Goal: Task Accomplishment & Management: Use online tool/utility

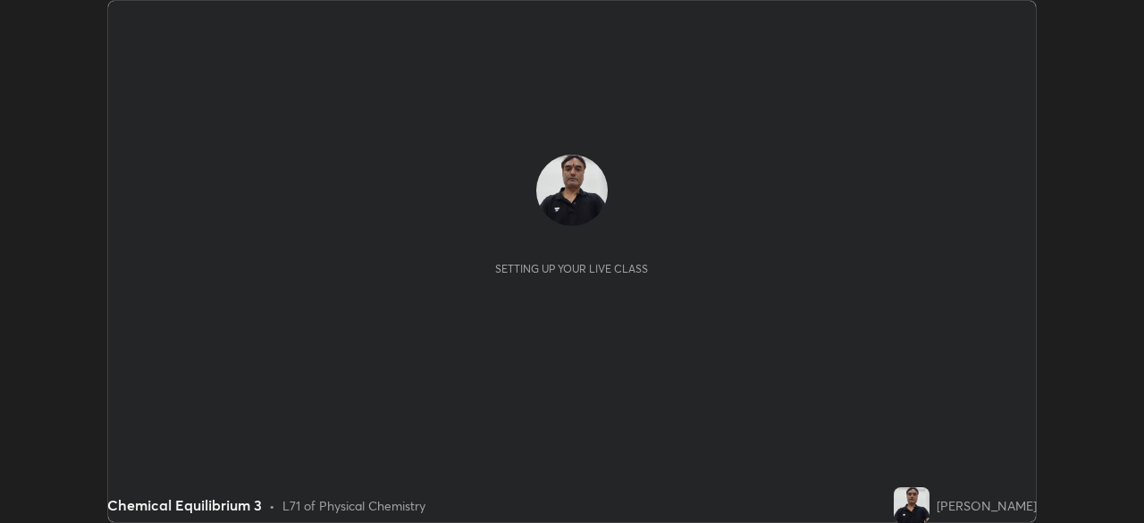
scroll to position [523, 1143]
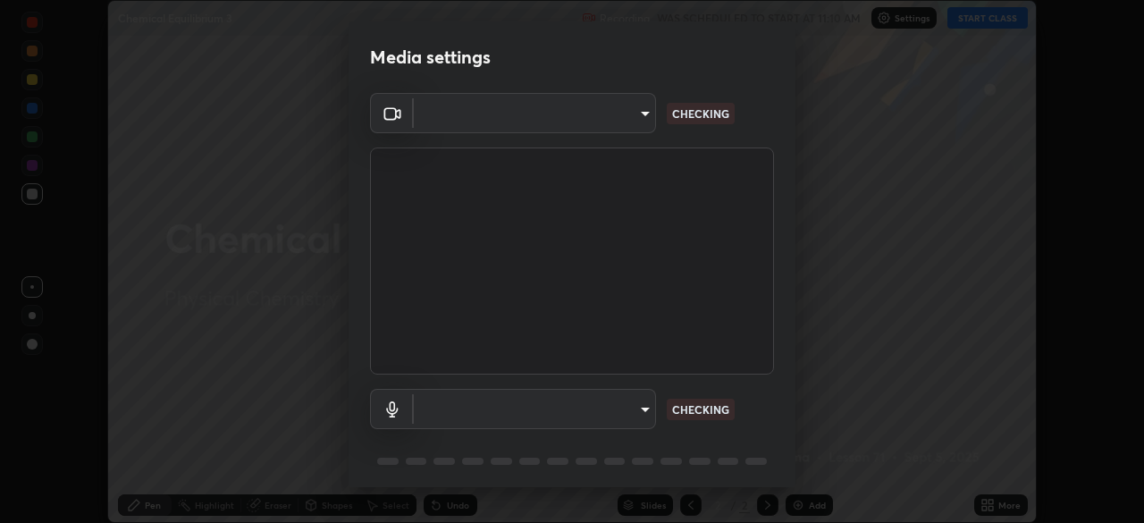
type input "55598c20c3627f74fde2fa62c56176c6afd958eb63f7086a397ce1464aa3371d"
type input "8978167cc43bbe15643b5c1650d15191c1591088b9b21ab250a75ec132c1516a"
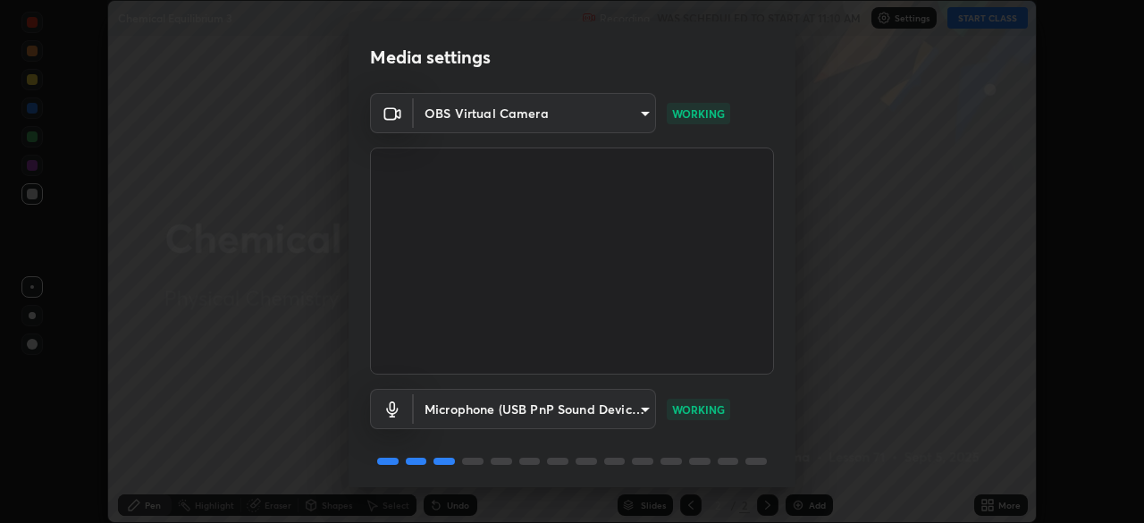
scroll to position [63, 0]
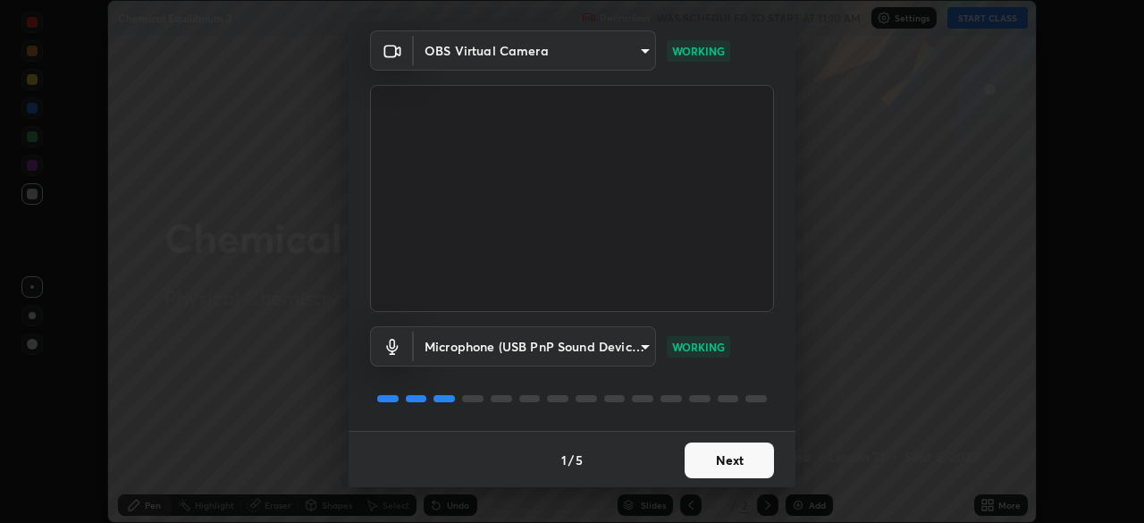
click at [698, 466] on button "Next" at bounding box center [728, 460] width 89 height 36
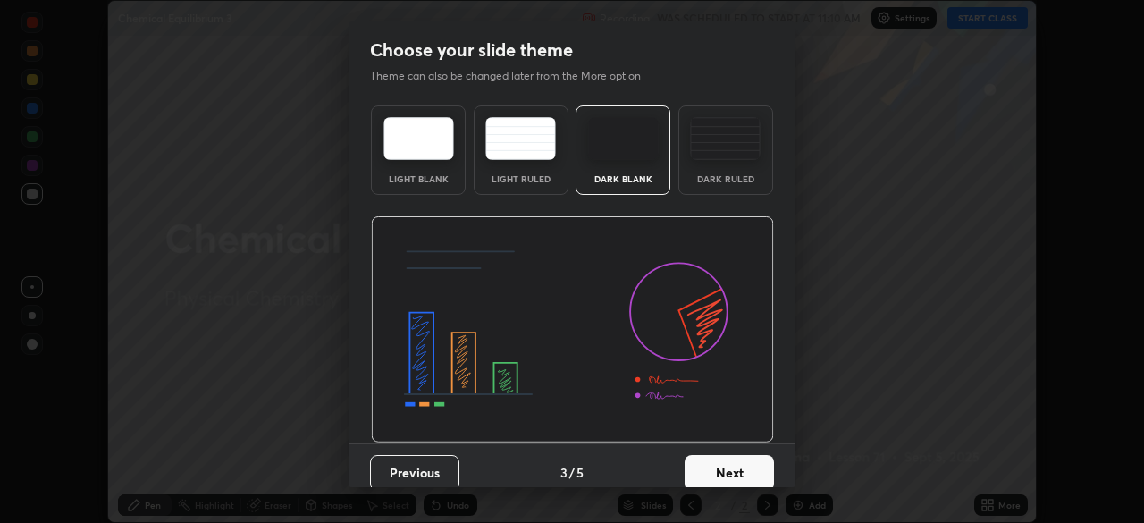
click at [696, 466] on button "Next" at bounding box center [728, 473] width 89 height 36
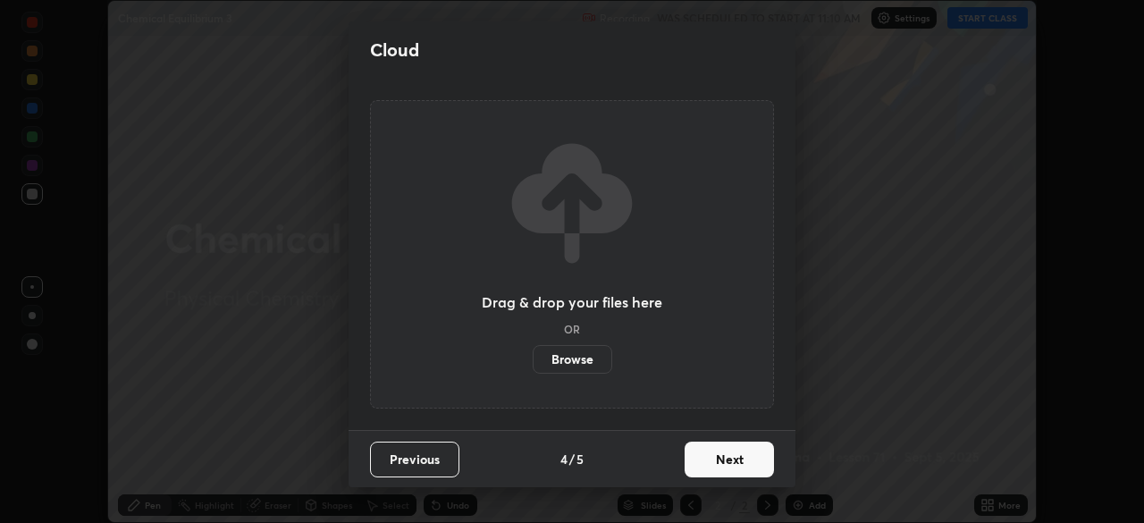
click at [697, 462] on button "Next" at bounding box center [728, 459] width 89 height 36
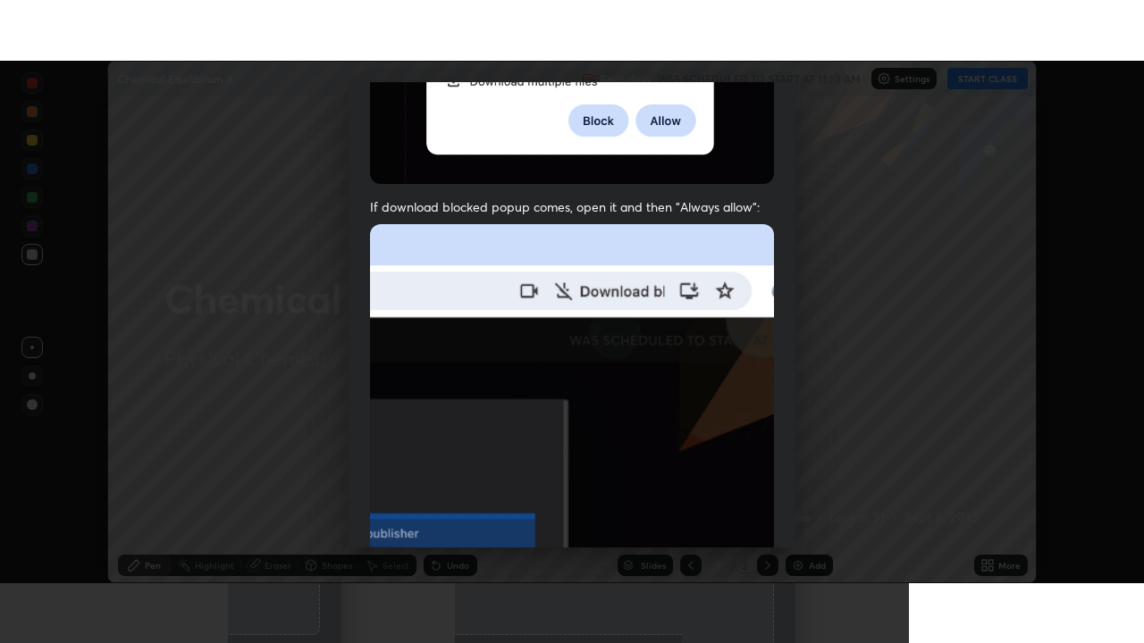
scroll to position [427, 0]
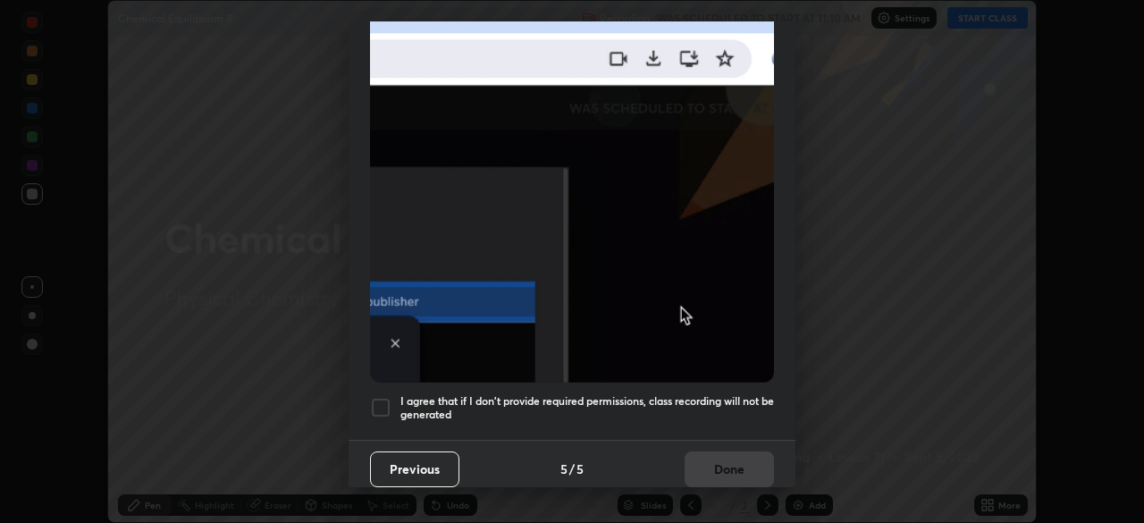
click at [381, 399] on div at bounding box center [380, 407] width 21 height 21
click at [706, 459] on button "Done" at bounding box center [728, 469] width 89 height 36
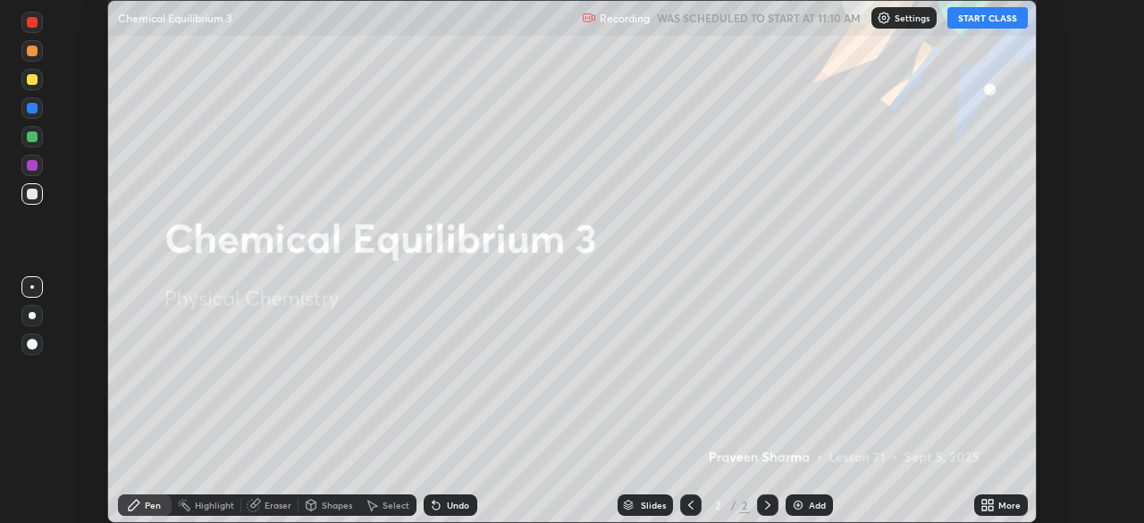
click at [974, 19] on button "START CLASS" at bounding box center [987, 17] width 80 height 21
click at [984, 501] on icon at bounding box center [984, 501] width 4 height 4
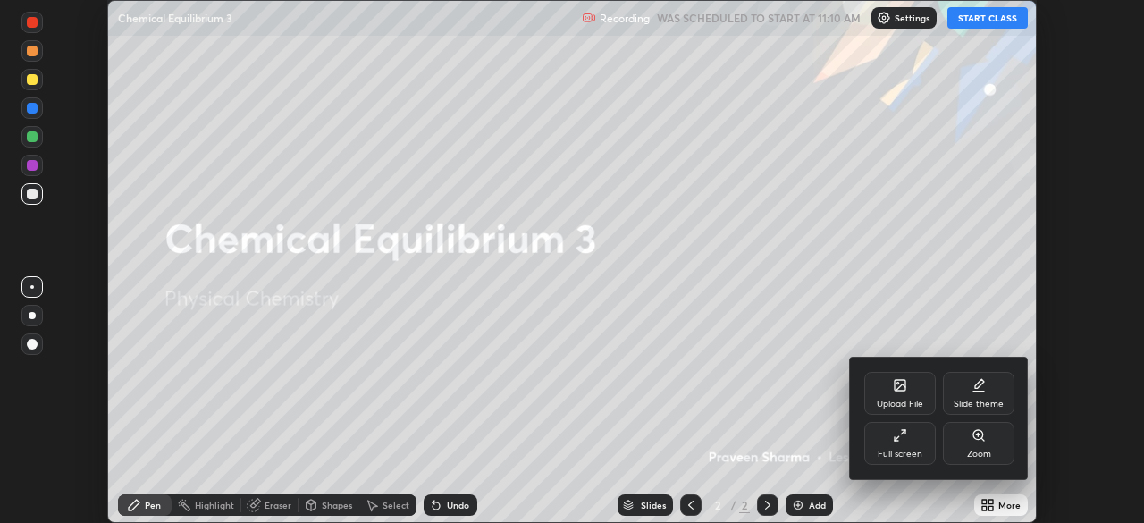
click at [893, 439] on icon at bounding box center [900, 435] width 14 height 14
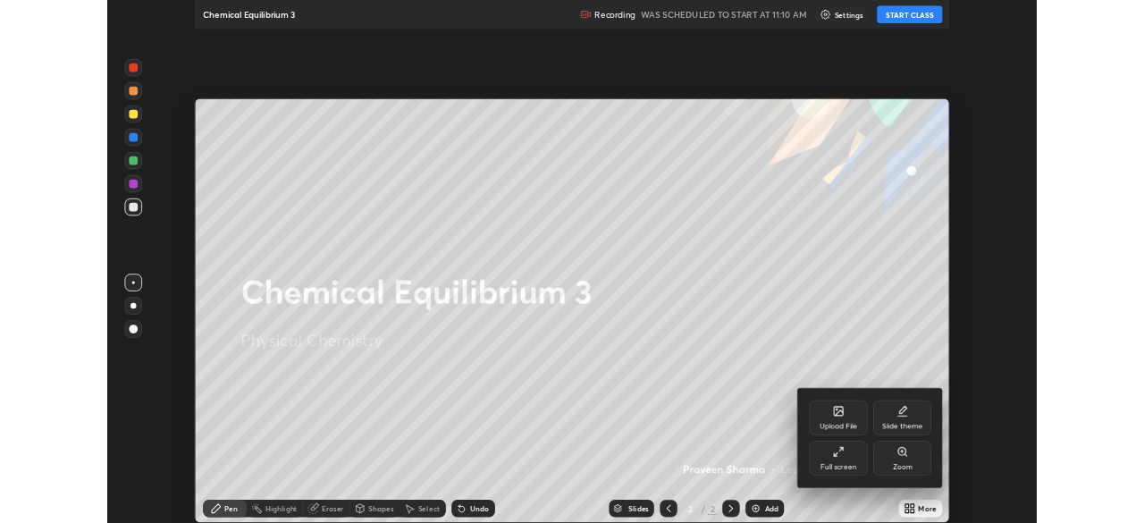
scroll to position [643, 1144]
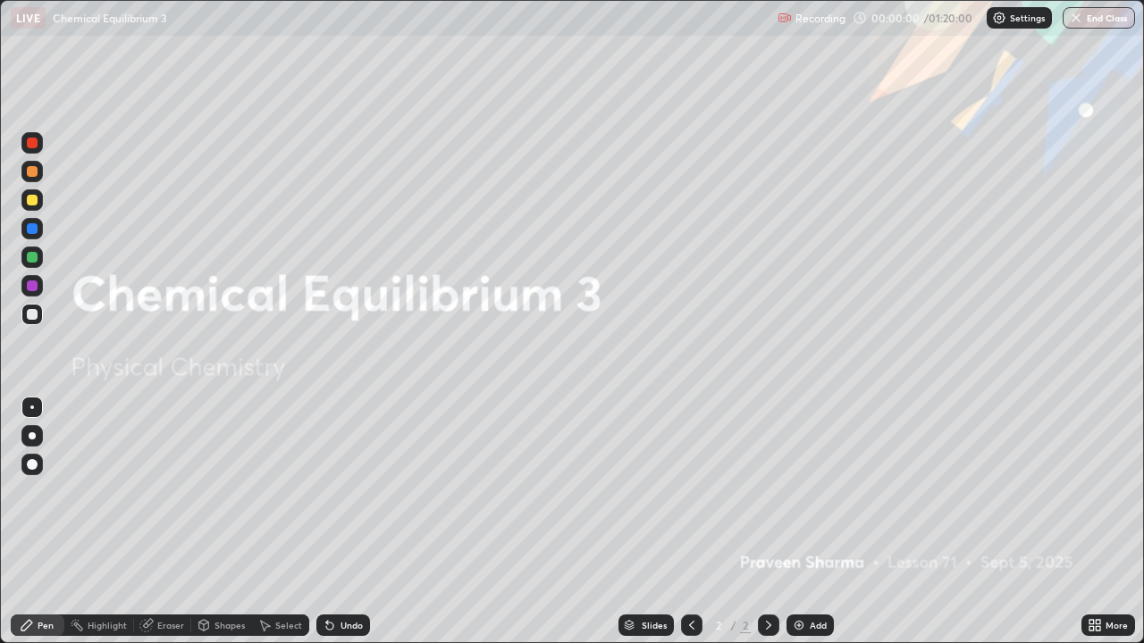
click at [806, 522] on div "Add" at bounding box center [809, 625] width 47 height 21
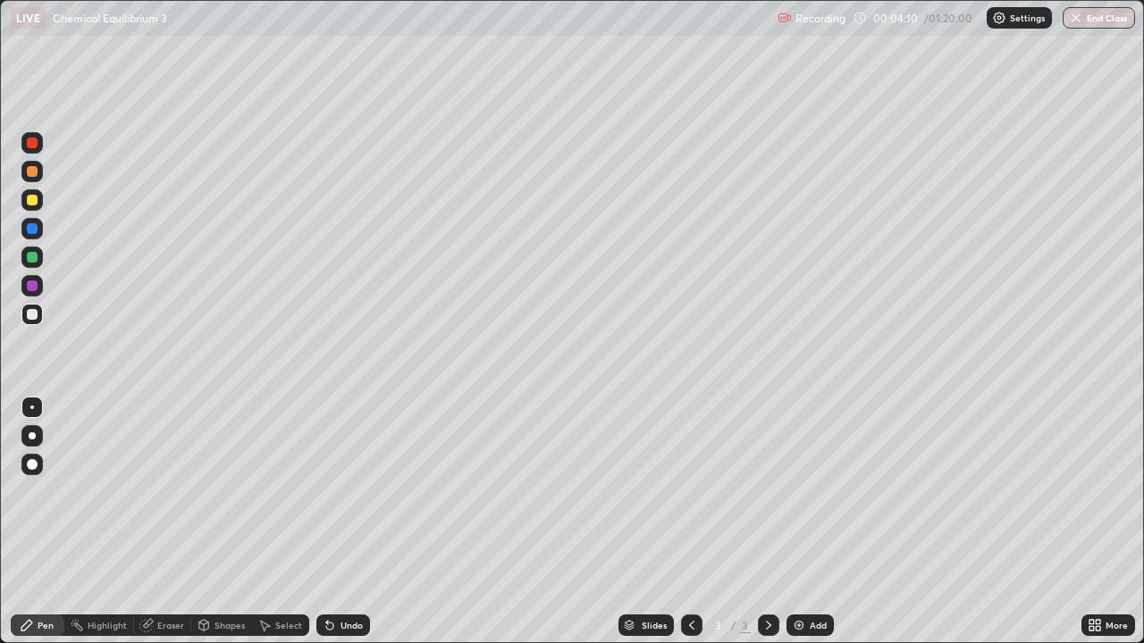
click at [340, 522] on div "Undo" at bounding box center [351, 625] width 22 height 9
click at [356, 522] on div "Undo" at bounding box center [351, 625] width 22 height 9
click at [360, 522] on div "Undo" at bounding box center [351, 625] width 22 height 9
click at [806, 522] on div "Add" at bounding box center [809, 625] width 47 height 21
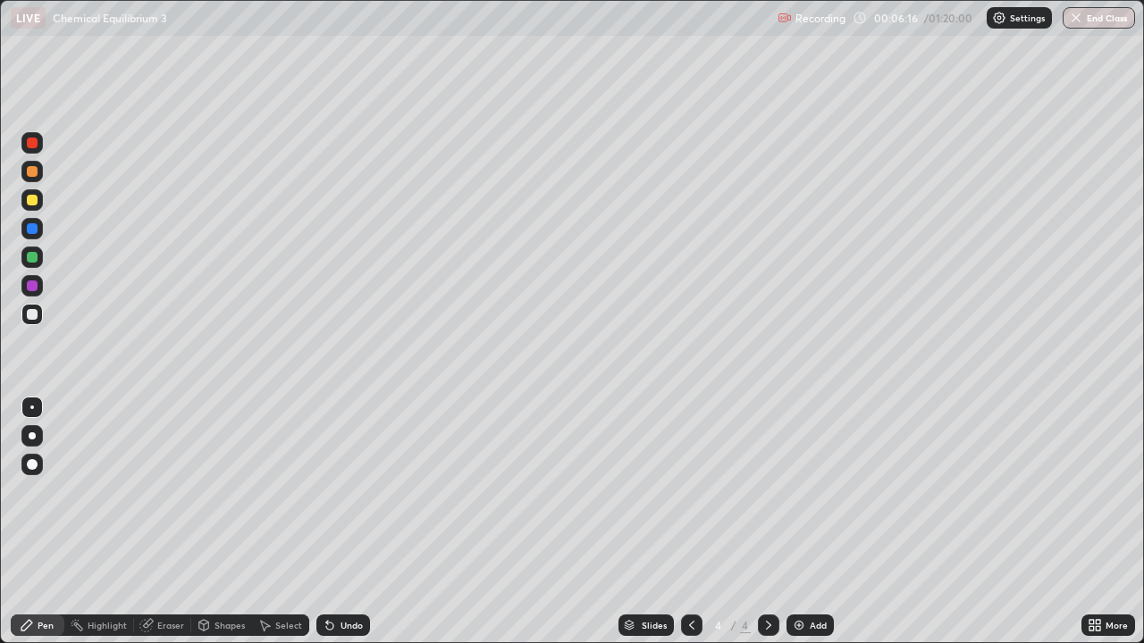
click at [161, 522] on div "Eraser" at bounding box center [170, 625] width 27 height 9
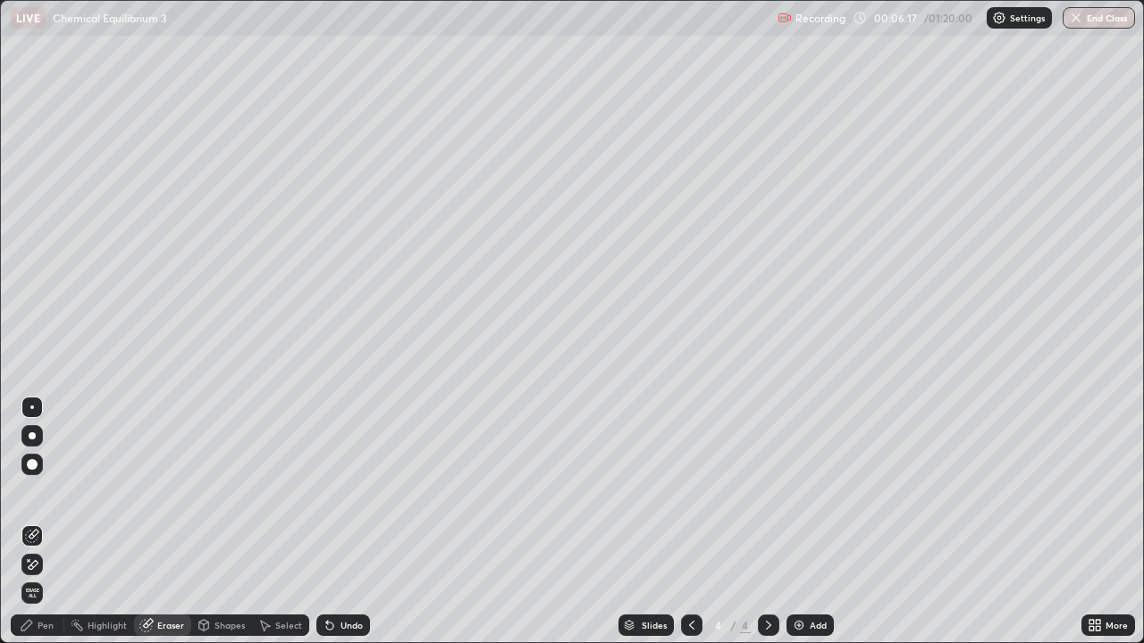
click at [33, 522] on icon at bounding box center [32, 565] width 14 height 15
click at [34, 522] on icon at bounding box center [34, 534] width 10 height 9
click at [37, 522] on div "Pen" at bounding box center [38, 625] width 54 height 21
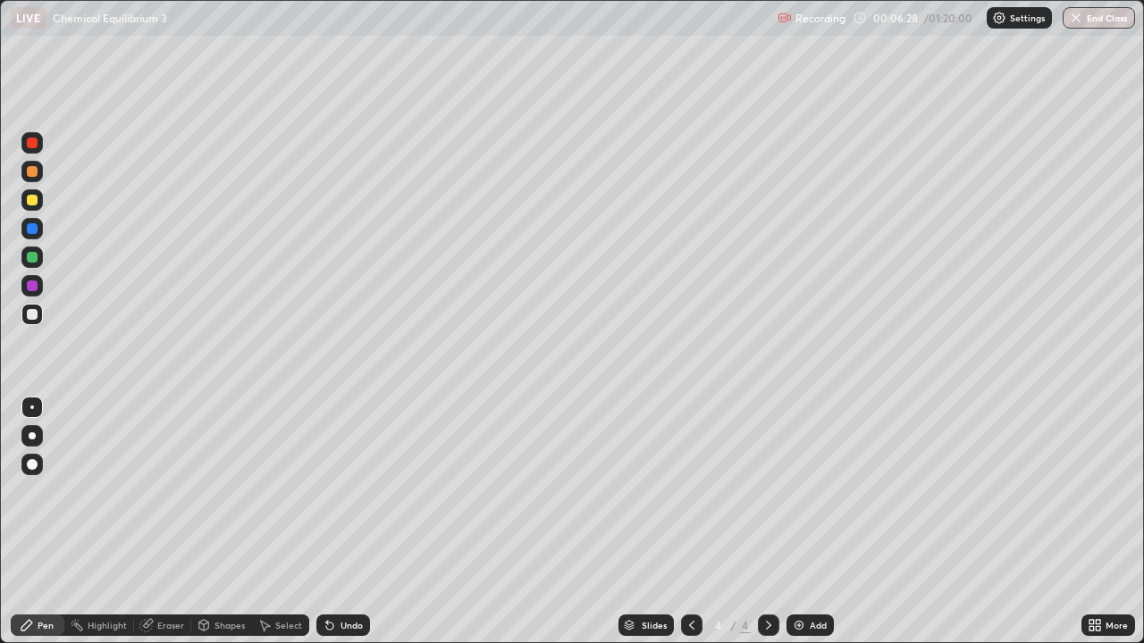
click at [327, 522] on icon at bounding box center [329, 626] width 7 height 7
click at [340, 522] on div "Undo" at bounding box center [343, 625] width 54 height 21
click at [173, 522] on div "Eraser" at bounding box center [162, 625] width 57 height 21
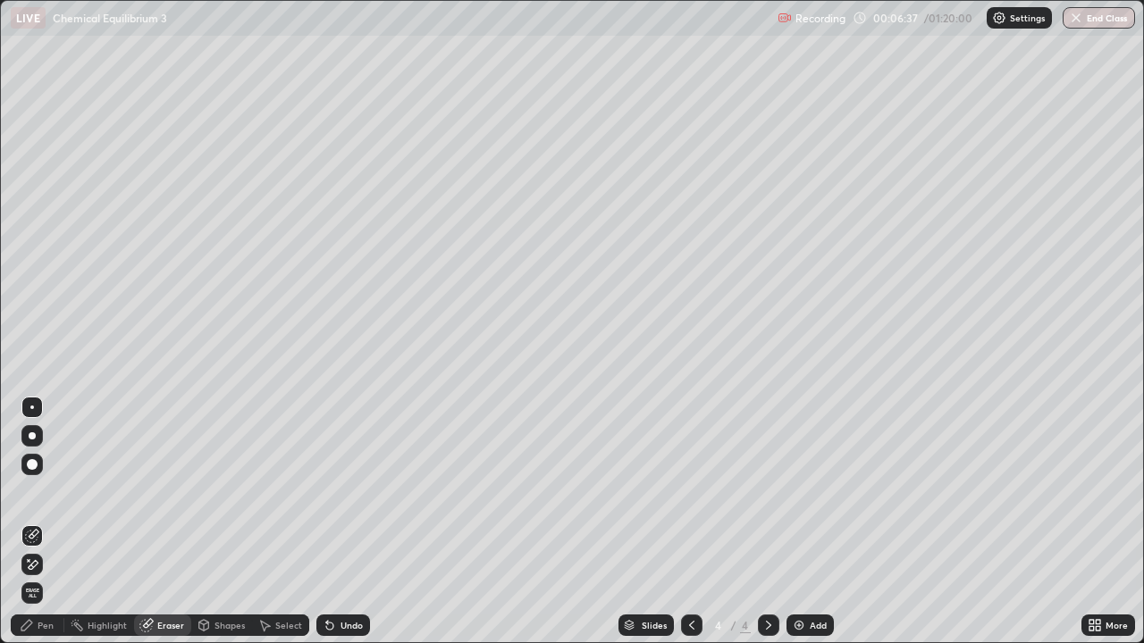
click at [48, 522] on div "Pen" at bounding box center [46, 625] width 16 height 9
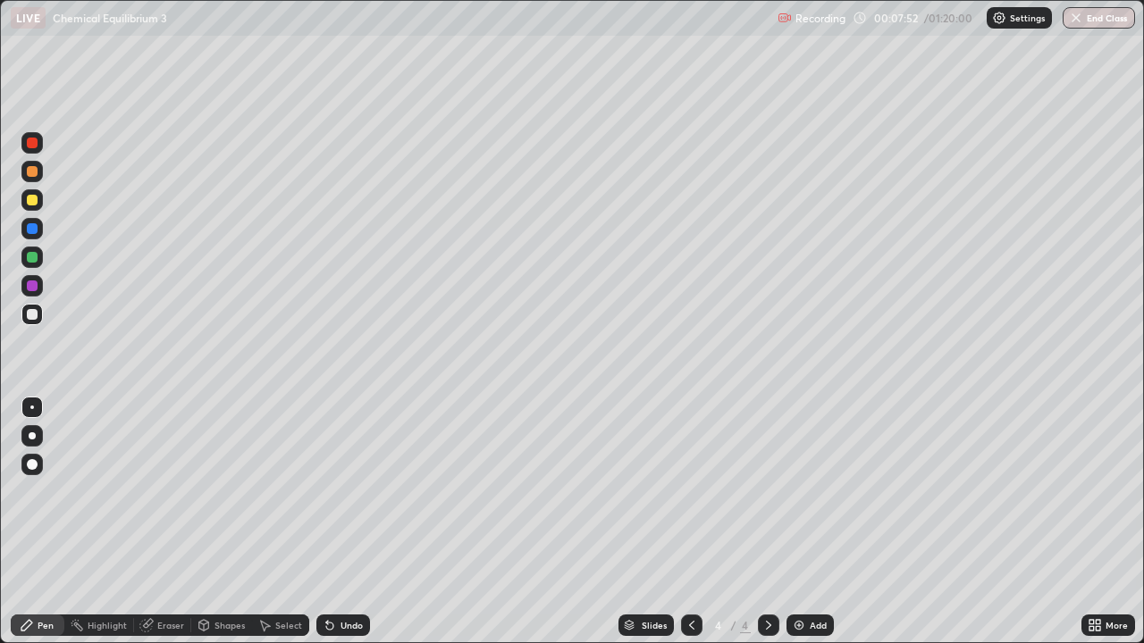
click at [354, 522] on div "Undo" at bounding box center [351, 625] width 22 height 9
click at [161, 522] on div "Eraser" at bounding box center [170, 625] width 27 height 9
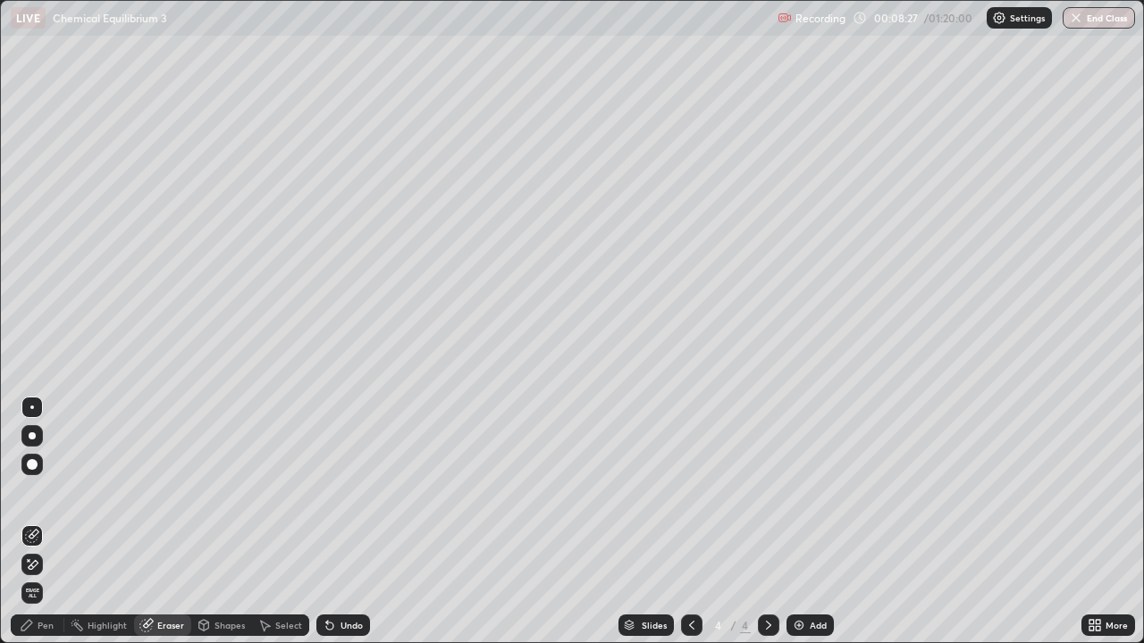
click at [32, 522] on icon at bounding box center [27, 625] width 14 height 14
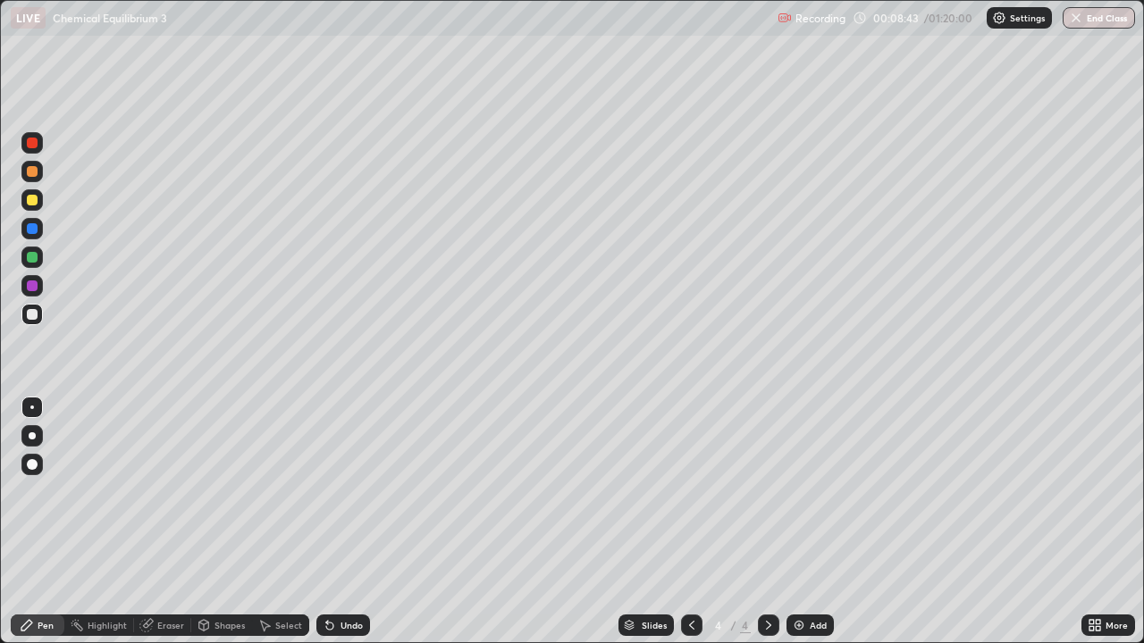
click at [329, 522] on icon at bounding box center [329, 626] width 7 height 7
click at [340, 522] on div "Undo" at bounding box center [351, 625] width 22 height 9
click at [331, 522] on icon at bounding box center [329, 626] width 7 height 7
click at [334, 522] on div "Undo" at bounding box center [343, 625] width 54 height 21
click at [338, 522] on div "Undo" at bounding box center [343, 625] width 54 height 21
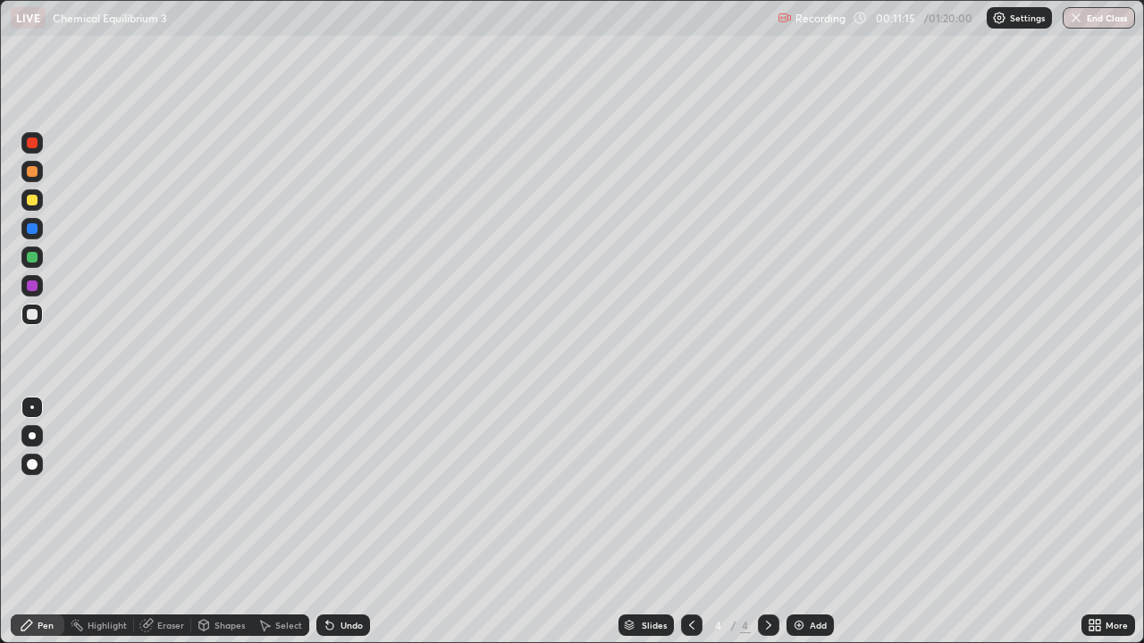
click at [804, 522] on img at bounding box center [799, 625] width 14 height 14
click at [347, 522] on div "Undo" at bounding box center [351, 625] width 22 height 9
click at [346, 522] on div "Undo" at bounding box center [351, 625] width 22 height 9
click at [688, 522] on div at bounding box center [691, 625] width 21 height 21
click at [767, 522] on icon at bounding box center [768, 625] width 14 height 14
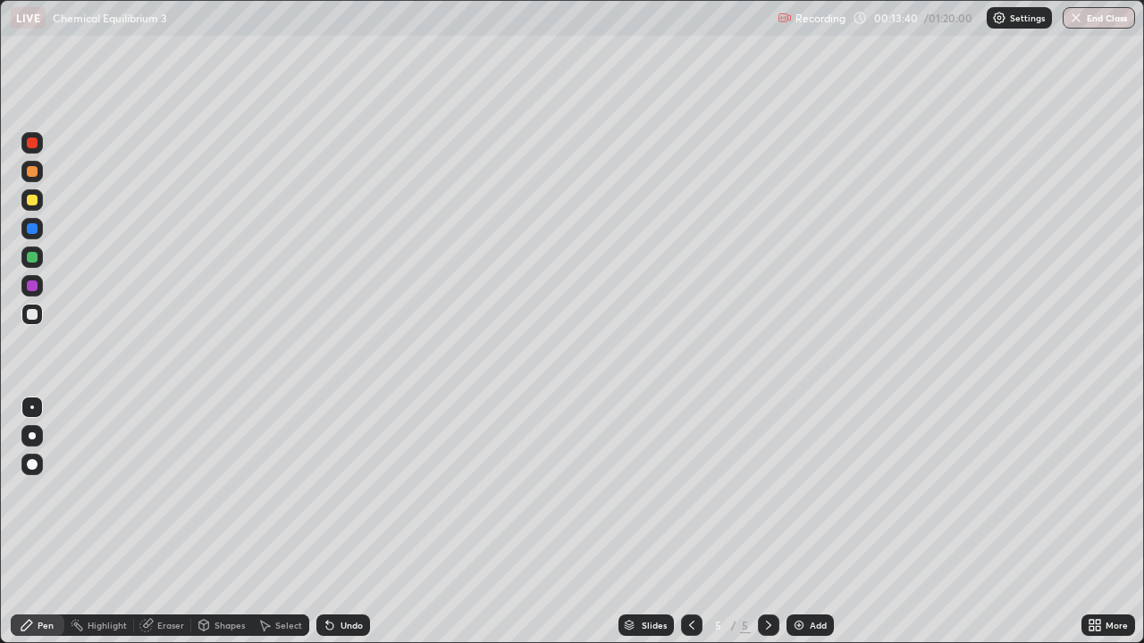
click at [350, 522] on div "Undo" at bounding box center [351, 625] width 22 height 9
click at [346, 522] on div "Undo" at bounding box center [351, 625] width 22 height 9
click at [817, 522] on div "Add" at bounding box center [817, 625] width 17 height 9
click at [340, 522] on div "Undo" at bounding box center [351, 625] width 22 height 9
click at [157, 522] on div "Eraser" at bounding box center [170, 625] width 27 height 9
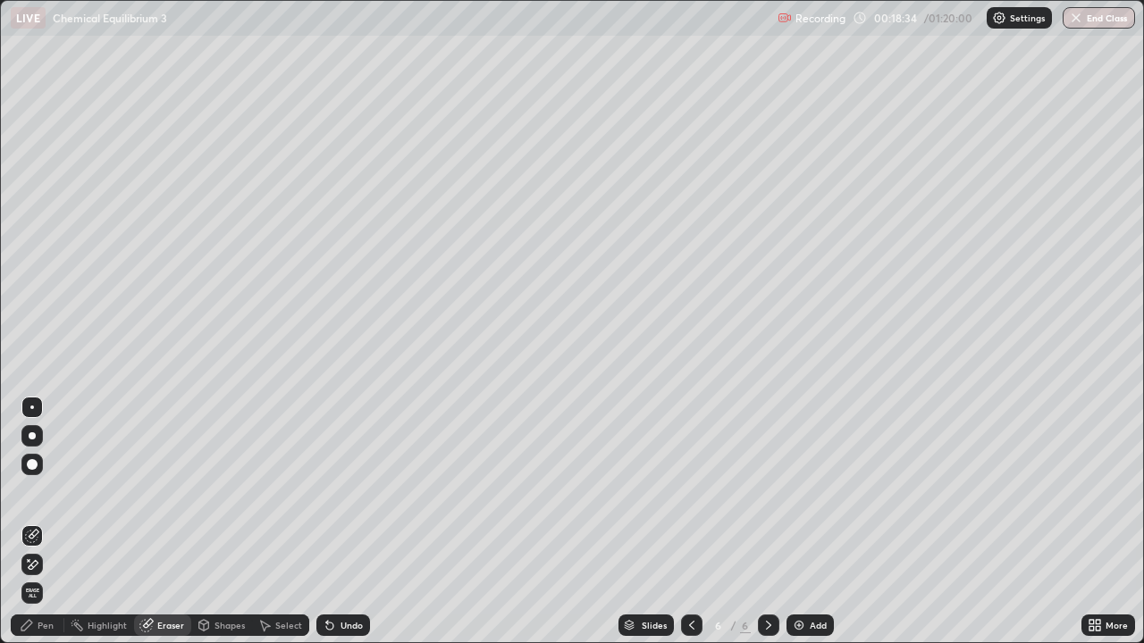
click at [34, 522] on icon at bounding box center [32, 565] width 14 height 15
click at [35, 522] on div "Pen" at bounding box center [38, 625] width 54 height 21
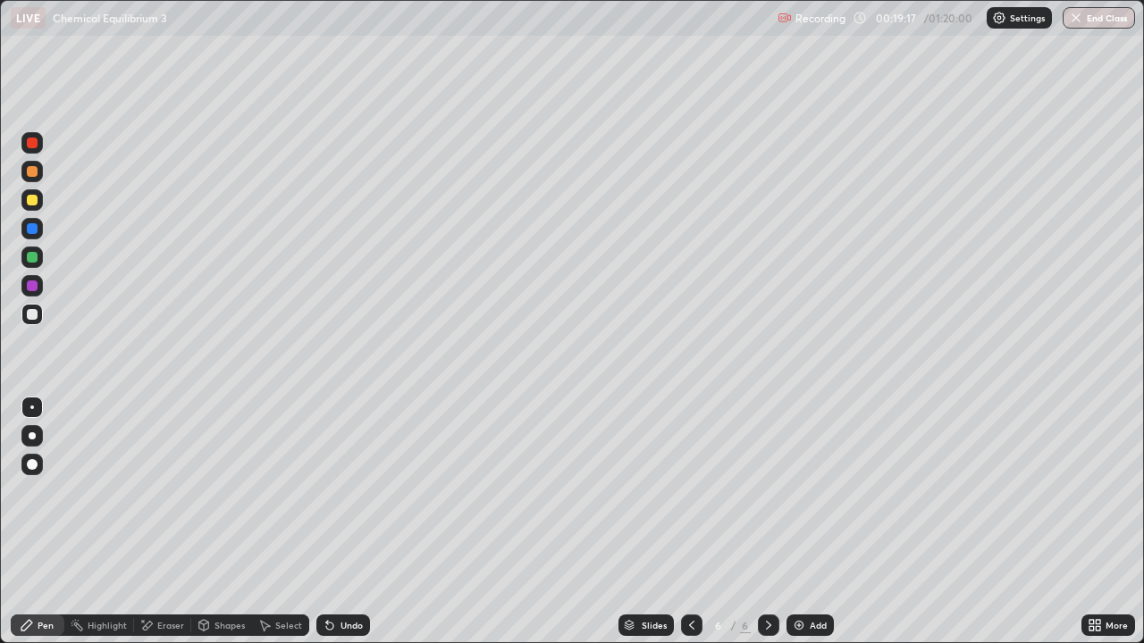
click at [363, 522] on div "Undo" at bounding box center [343, 625] width 54 height 21
click at [345, 522] on div "Undo" at bounding box center [343, 625] width 54 height 21
click at [796, 522] on img at bounding box center [799, 625] width 14 height 14
click at [357, 522] on div "Undo" at bounding box center [351, 625] width 22 height 9
click at [357, 522] on div "Undo" at bounding box center [343, 625] width 54 height 21
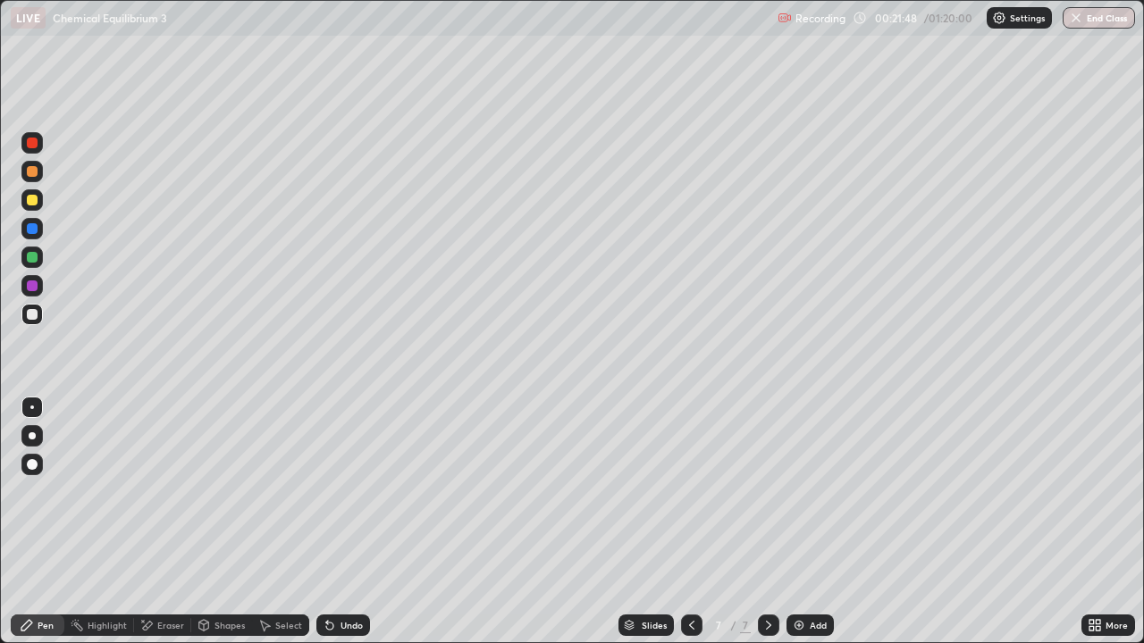
click at [360, 522] on div "Undo" at bounding box center [343, 625] width 54 height 21
click at [336, 522] on div "Undo" at bounding box center [343, 625] width 54 height 21
click at [332, 522] on icon at bounding box center [330, 625] width 14 height 14
click at [161, 522] on div "Eraser" at bounding box center [170, 625] width 27 height 9
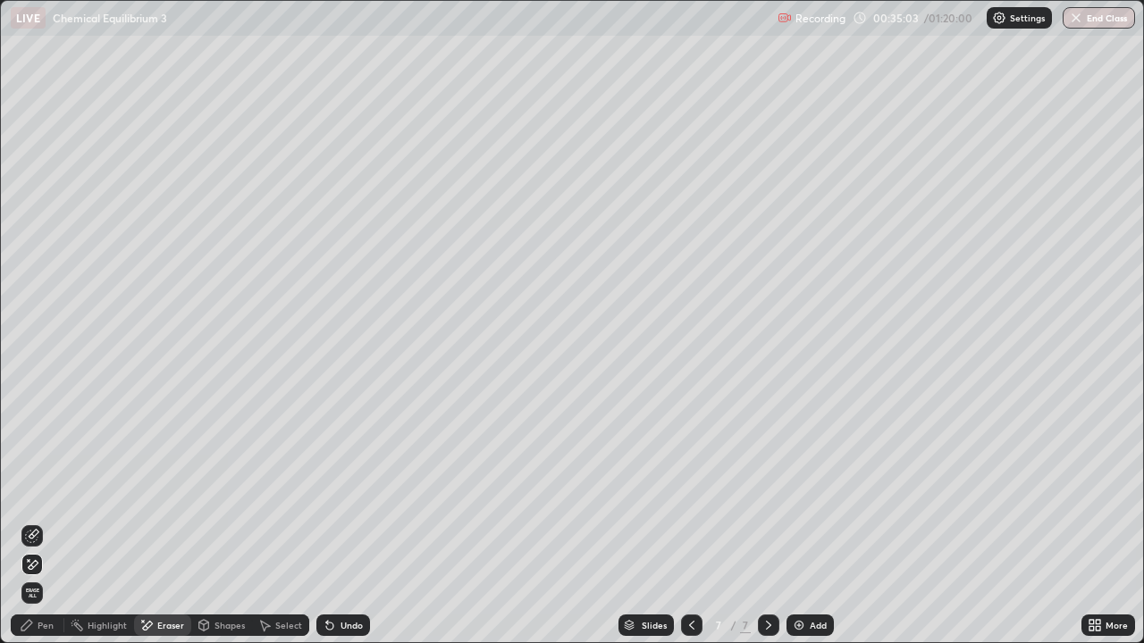
click at [52, 522] on div "Pen" at bounding box center [46, 625] width 16 height 9
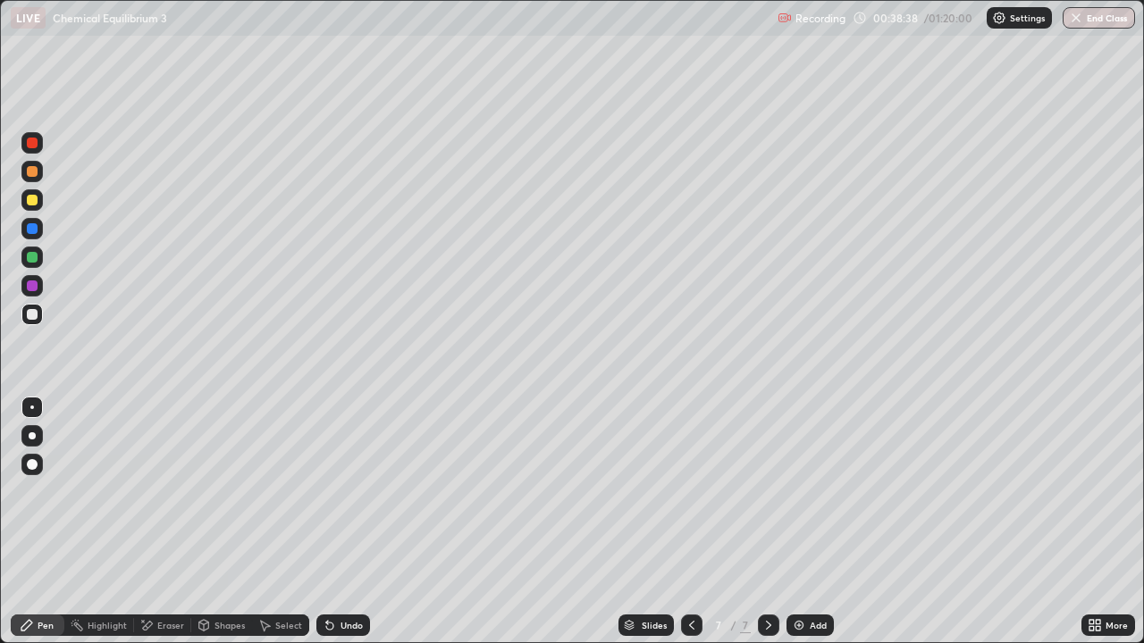
click at [795, 522] on img at bounding box center [799, 625] width 14 height 14
click at [332, 522] on icon at bounding box center [330, 625] width 14 height 14
click at [350, 522] on div "Undo" at bounding box center [351, 625] width 22 height 9
click at [33, 198] on div at bounding box center [32, 200] width 11 height 11
click at [804, 522] on img at bounding box center [799, 625] width 14 height 14
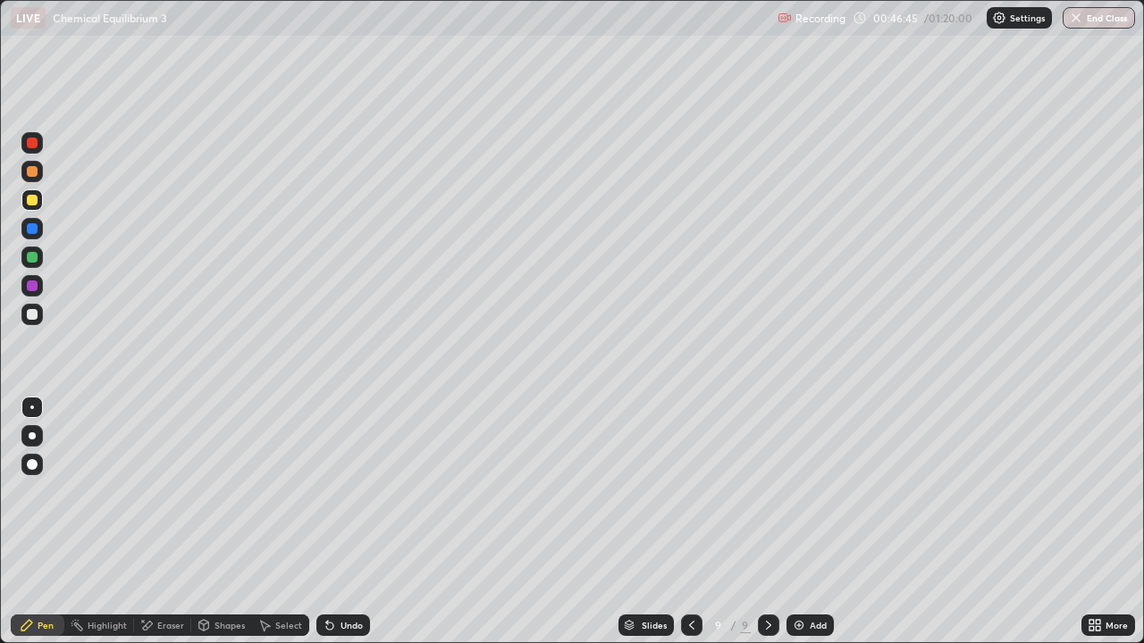
click at [37, 311] on div at bounding box center [32, 314] width 11 height 11
click at [340, 522] on div "Undo" at bounding box center [351, 625] width 22 height 9
click at [356, 522] on div "Undo" at bounding box center [351, 625] width 22 height 9
click at [348, 522] on div "Undo" at bounding box center [343, 625] width 54 height 21
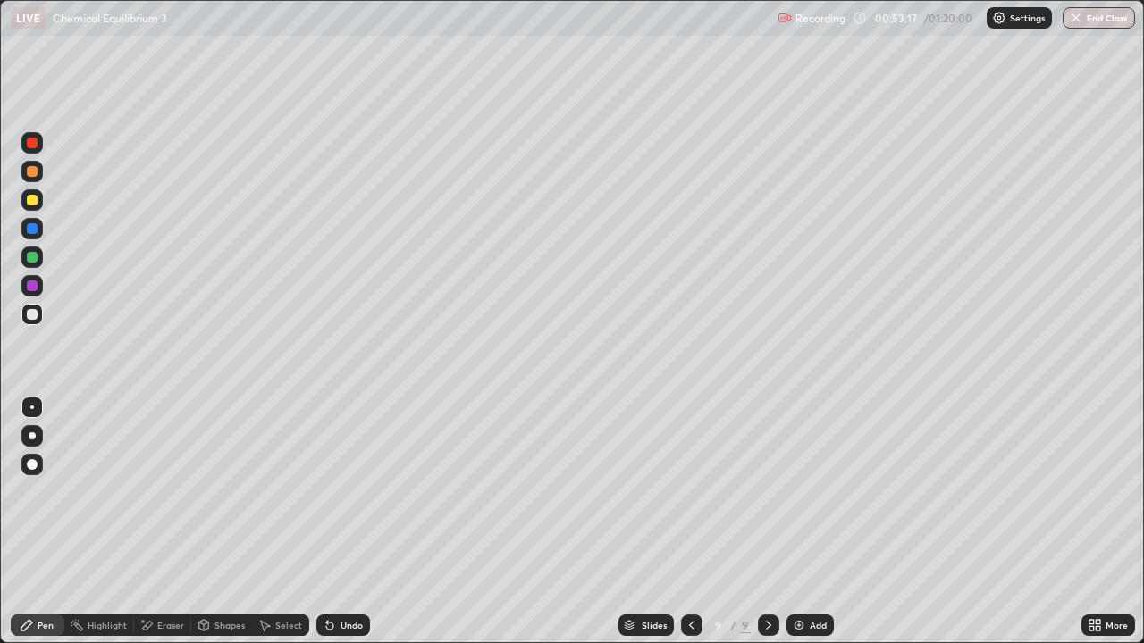
click at [809, 522] on div "Add" at bounding box center [817, 625] width 17 height 9
click at [32, 311] on div at bounding box center [32, 314] width 11 height 11
click at [336, 522] on div "Undo" at bounding box center [343, 625] width 54 height 21
click at [357, 522] on div "Undo" at bounding box center [351, 625] width 22 height 9
click at [801, 522] on img at bounding box center [799, 625] width 14 height 14
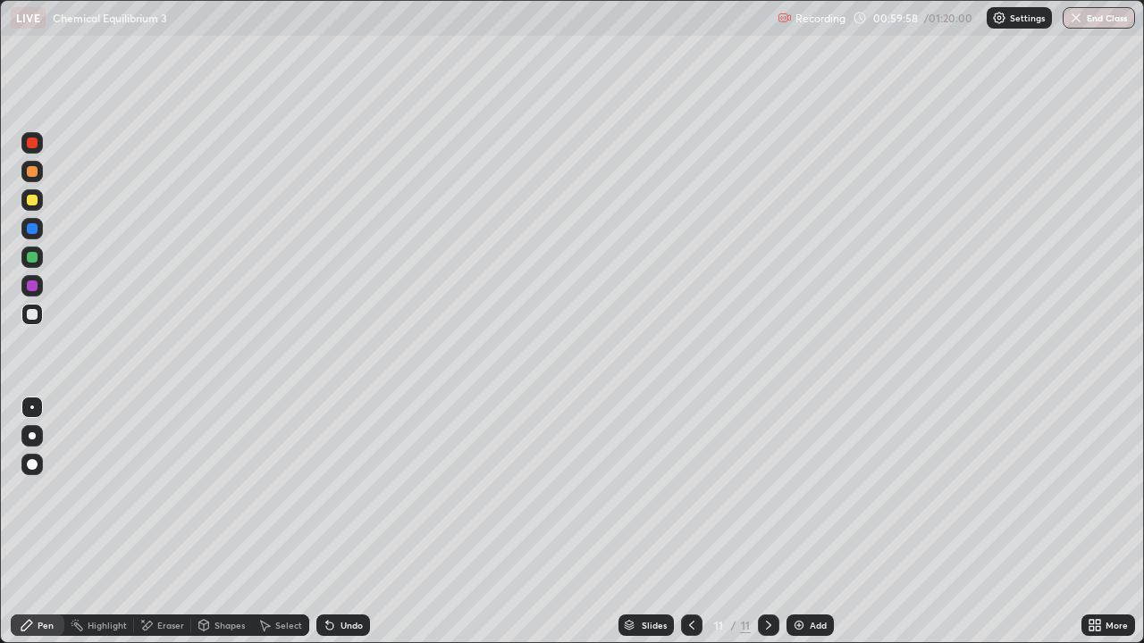
click at [346, 522] on div "Undo" at bounding box center [351, 625] width 22 height 9
click at [340, 522] on div "Undo" at bounding box center [343, 625] width 54 height 21
click at [341, 522] on div "Undo" at bounding box center [351, 625] width 22 height 9
click at [815, 522] on div "Add" at bounding box center [817, 625] width 17 height 9
click at [29, 197] on div at bounding box center [32, 200] width 11 height 11
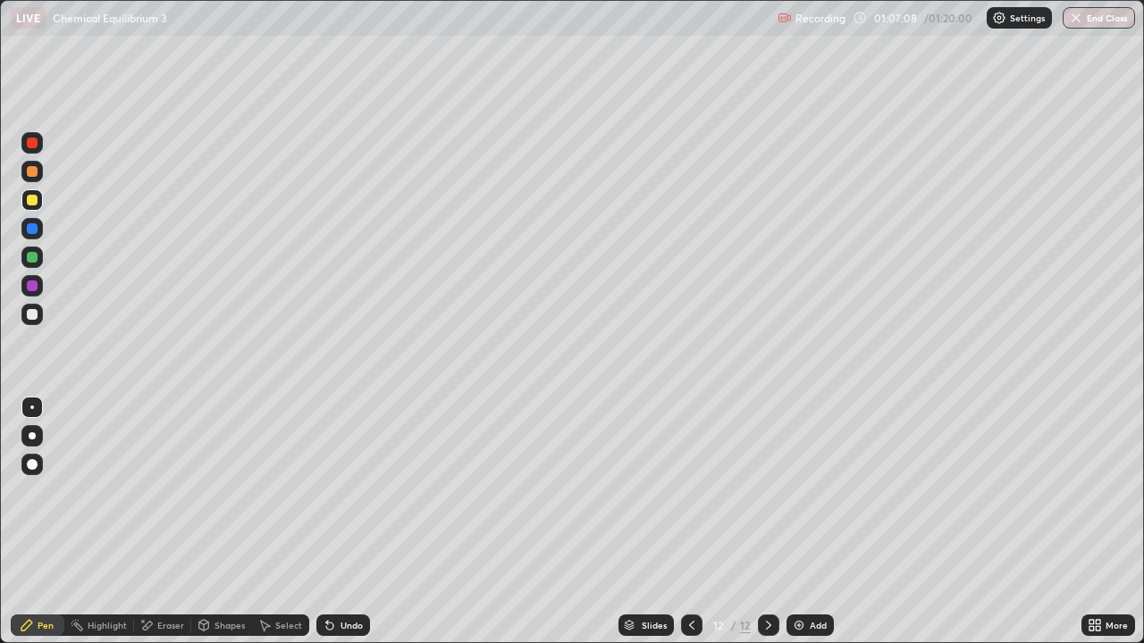
click at [350, 522] on div "Undo" at bounding box center [343, 625] width 54 height 21
click at [346, 522] on div "Undo" at bounding box center [343, 625] width 54 height 21
click at [348, 522] on div "Undo" at bounding box center [351, 625] width 22 height 9
click at [354, 522] on div "Undo" at bounding box center [343, 625] width 54 height 21
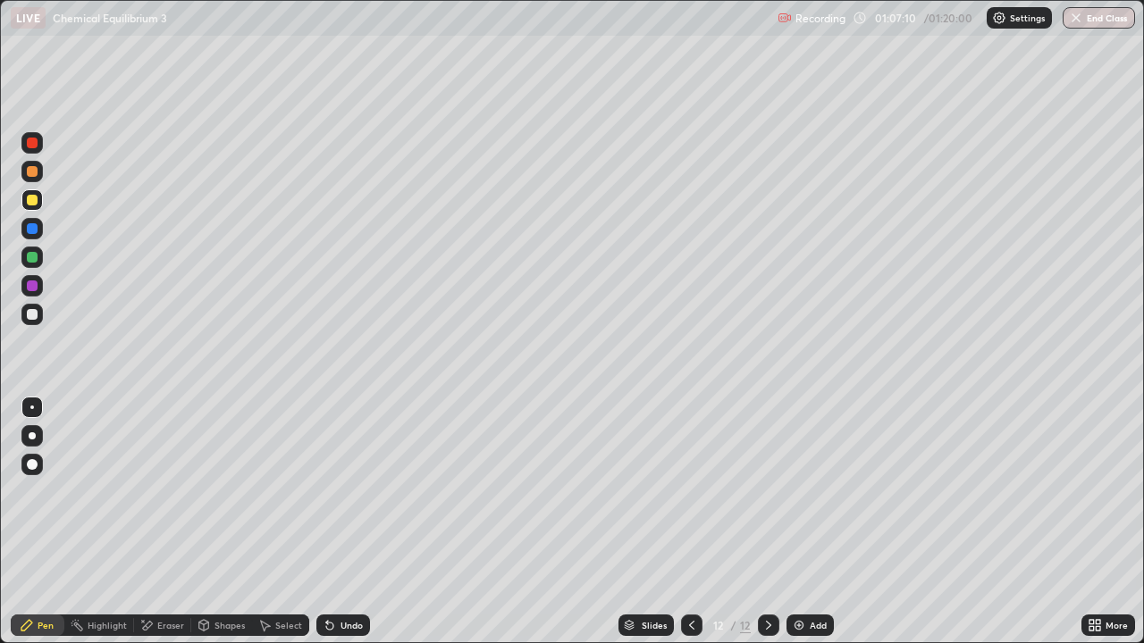
click at [350, 522] on div "Undo" at bounding box center [351, 625] width 22 height 9
click at [359, 522] on div "Undo" at bounding box center [351, 625] width 22 height 9
click at [347, 522] on div "Undo" at bounding box center [351, 625] width 22 height 9
click at [341, 522] on div "Undo" at bounding box center [351, 625] width 22 height 9
click at [346, 522] on div "Undo" at bounding box center [351, 625] width 22 height 9
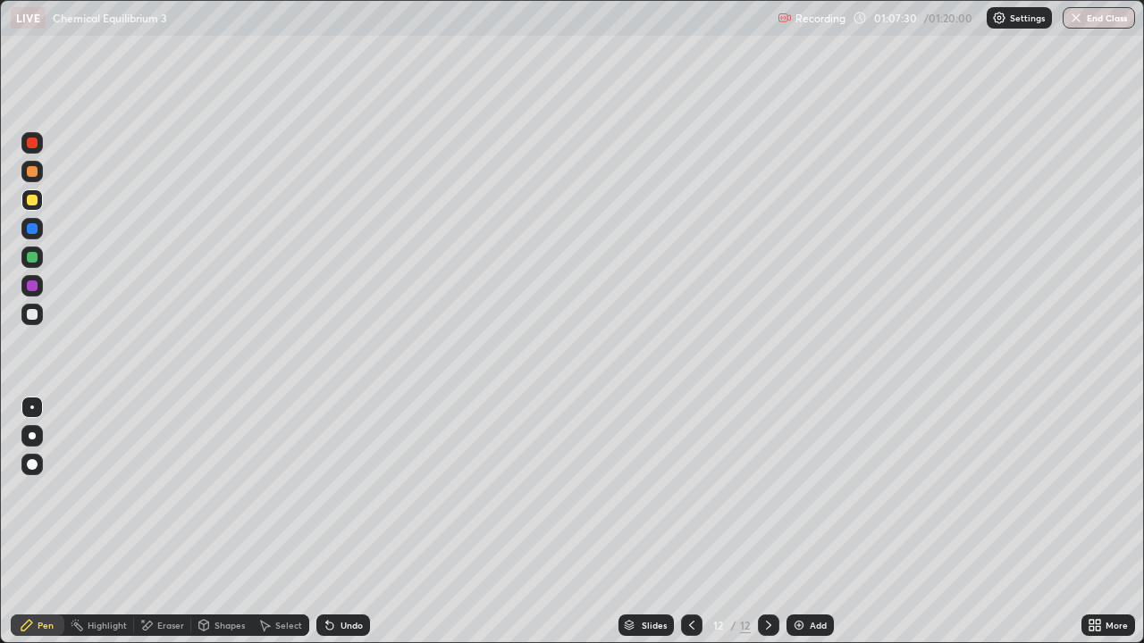
click at [350, 522] on div "Undo" at bounding box center [351, 625] width 22 height 9
click at [356, 522] on div "Undo" at bounding box center [351, 625] width 22 height 9
click at [332, 522] on icon at bounding box center [330, 625] width 14 height 14
click at [340, 522] on div "Undo" at bounding box center [351, 625] width 22 height 9
click at [29, 258] on div at bounding box center [32, 257] width 11 height 11
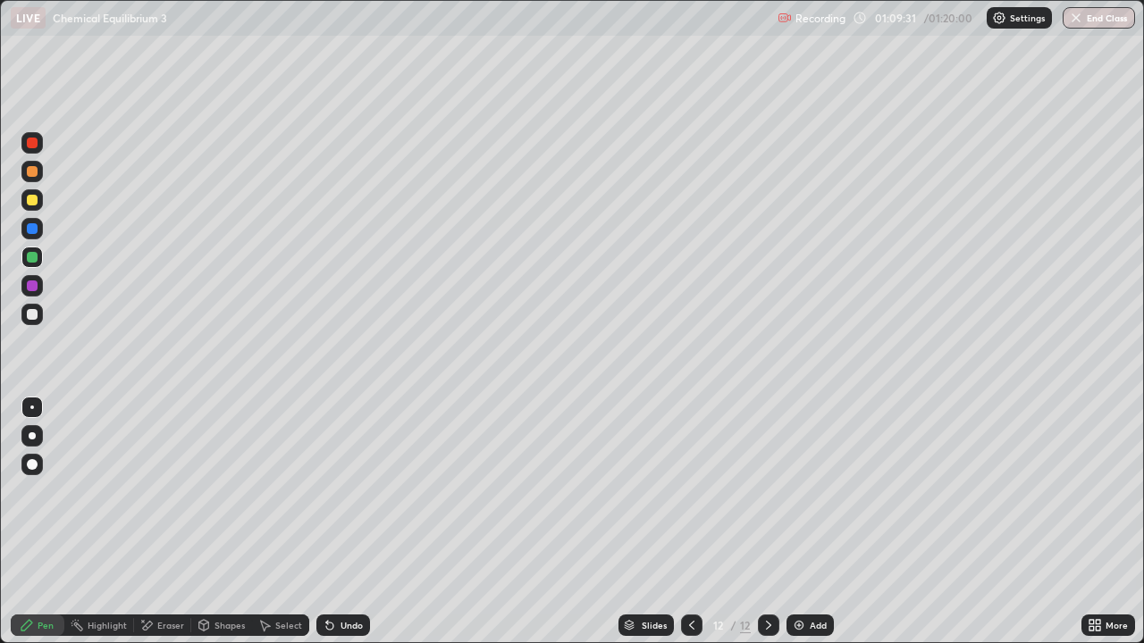
click at [36, 314] on div at bounding box center [32, 314] width 11 height 11
click at [359, 522] on div "Undo" at bounding box center [351, 625] width 22 height 9
click at [809, 522] on div "Add" at bounding box center [817, 625] width 17 height 9
click at [691, 522] on icon at bounding box center [691, 625] width 5 height 9
click at [692, 522] on icon at bounding box center [691, 625] width 14 height 14
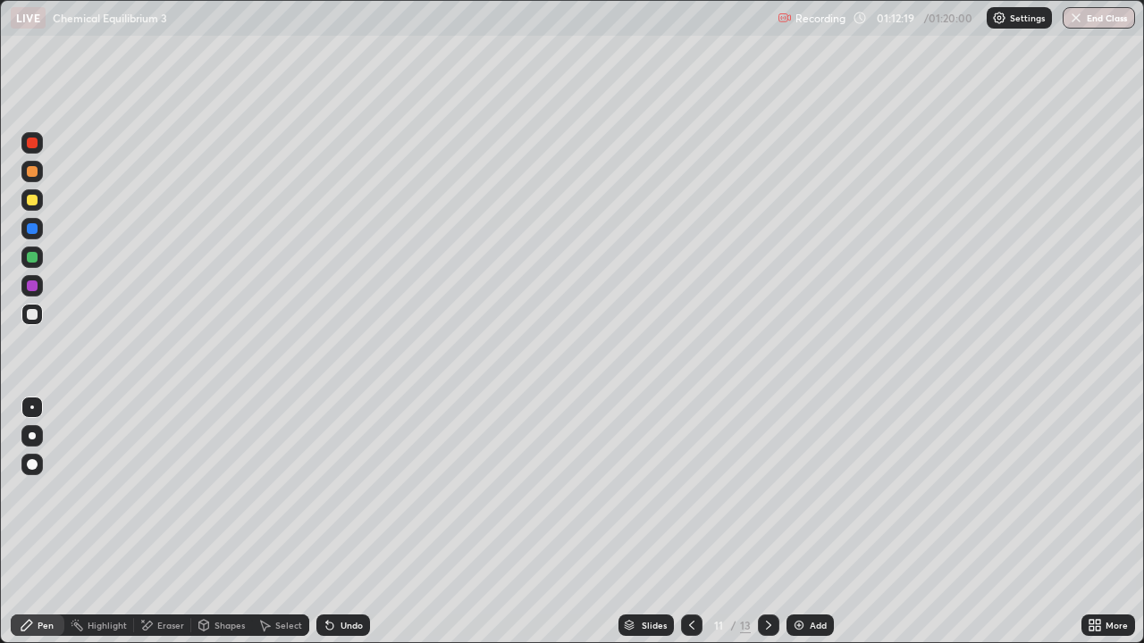
click at [690, 522] on icon at bounding box center [691, 625] width 14 height 14
click at [689, 522] on icon at bounding box center [691, 625] width 5 height 9
click at [690, 522] on icon at bounding box center [691, 625] width 14 height 14
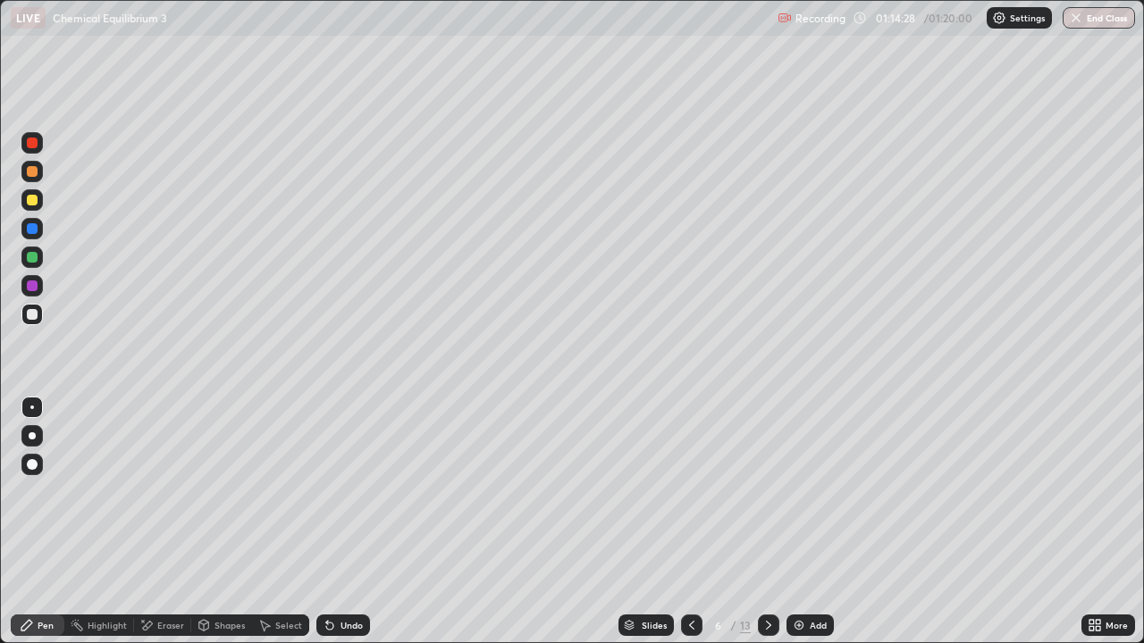
click at [767, 522] on div at bounding box center [768, 625] width 21 height 21
click at [766, 522] on div at bounding box center [768, 625] width 21 height 21
click at [767, 522] on icon at bounding box center [768, 625] width 14 height 14
click at [769, 522] on icon at bounding box center [768, 625] width 14 height 14
click at [758, 522] on div at bounding box center [768, 625] width 21 height 21
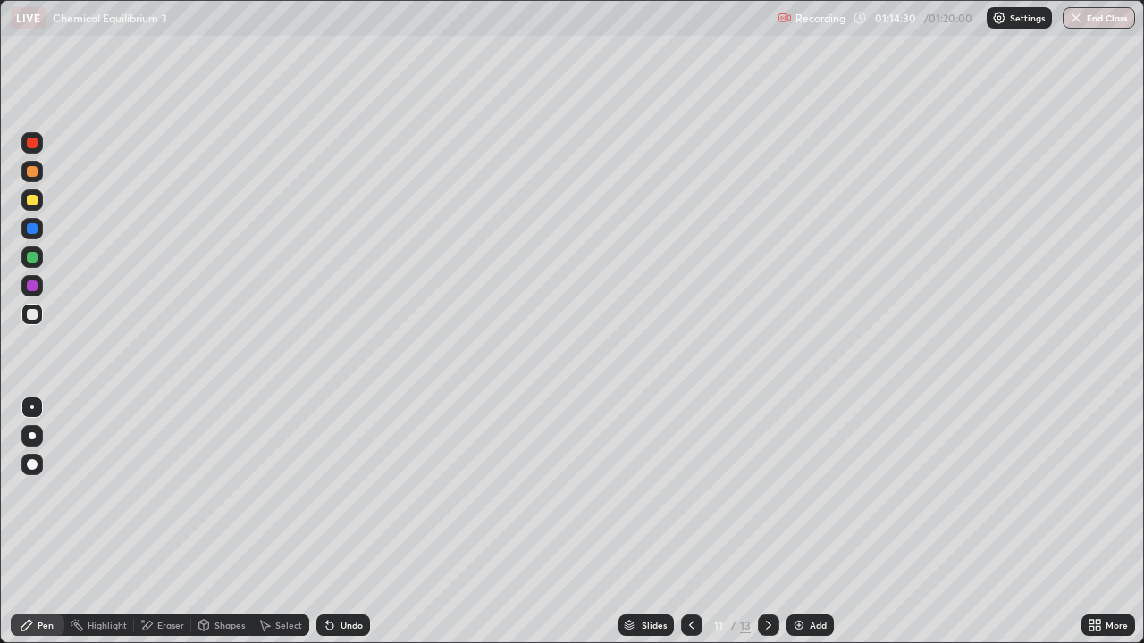
click at [767, 522] on icon at bounding box center [768, 625] width 14 height 14
click at [689, 522] on icon at bounding box center [691, 625] width 14 height 14
click at [692, 522] on icon at bounding box center [691, 625] width 5 height 9
click at [689, 522] on icon at bounding box center [691, 625] width 14 height 14
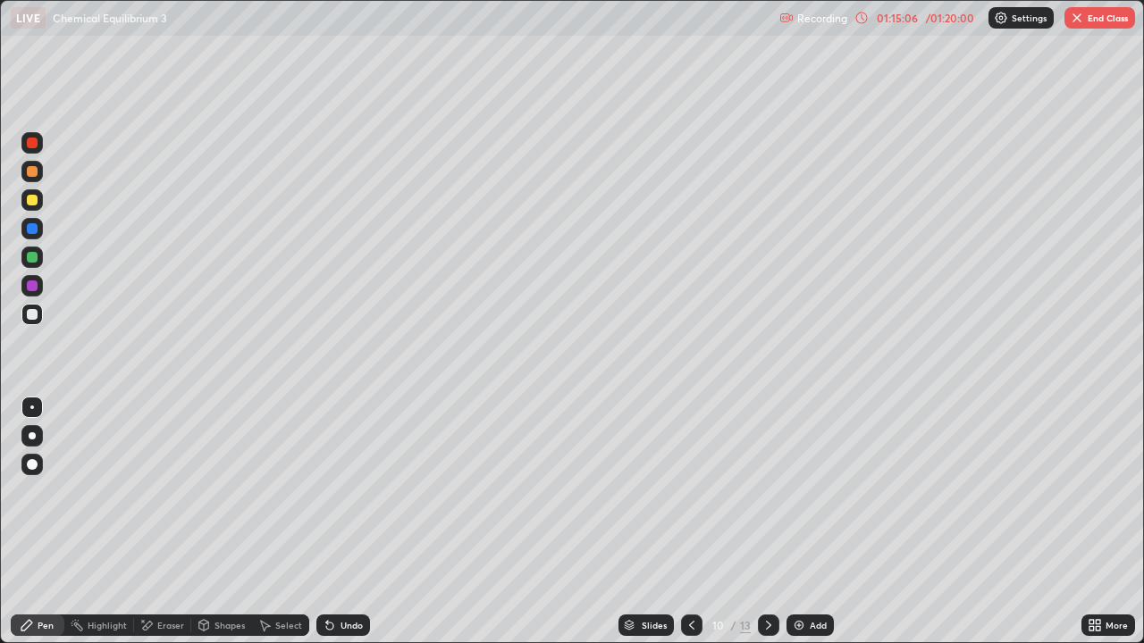
click at [768, 522] on icon at bounding box center [768, 625] width 5 height 9
click at [767, 522] on icon at bounding box center [768, 625] width 14 height 14
click at [690, 522] on icon at bounding box center [691, 625] width 14 height 14
click at [767, 522] on icon at bounding box center [768, 625] width 14 height 14
click at [692, 522] on icon at bounding box center [691, 625] width 14 height 14
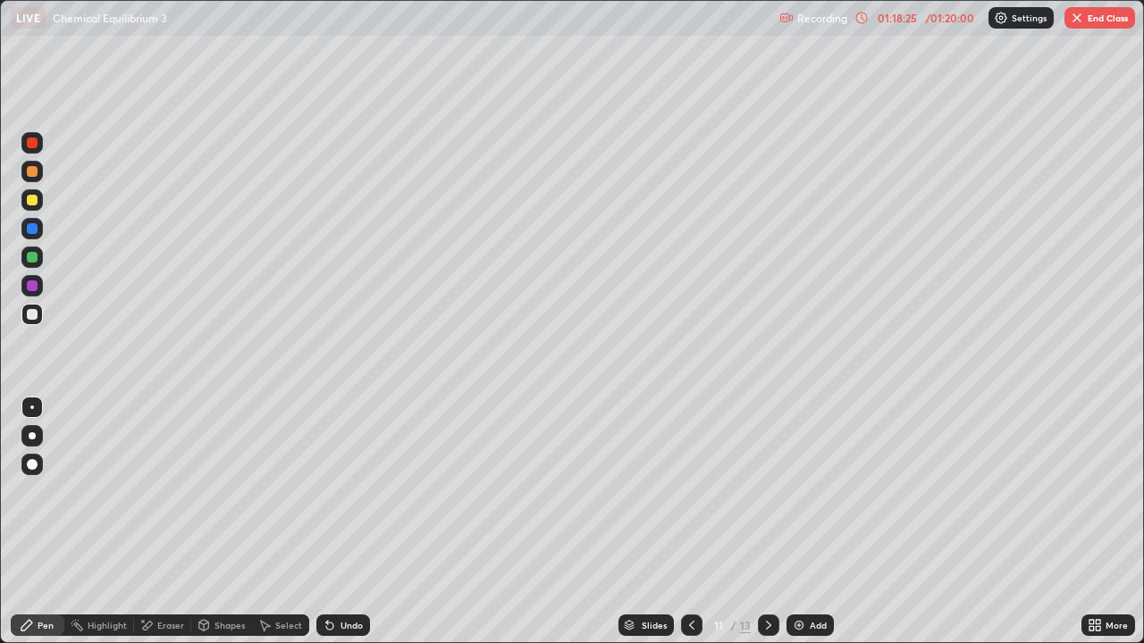
click at [767, 522] on icon at bounding box center [768, 625] width 14 height 14
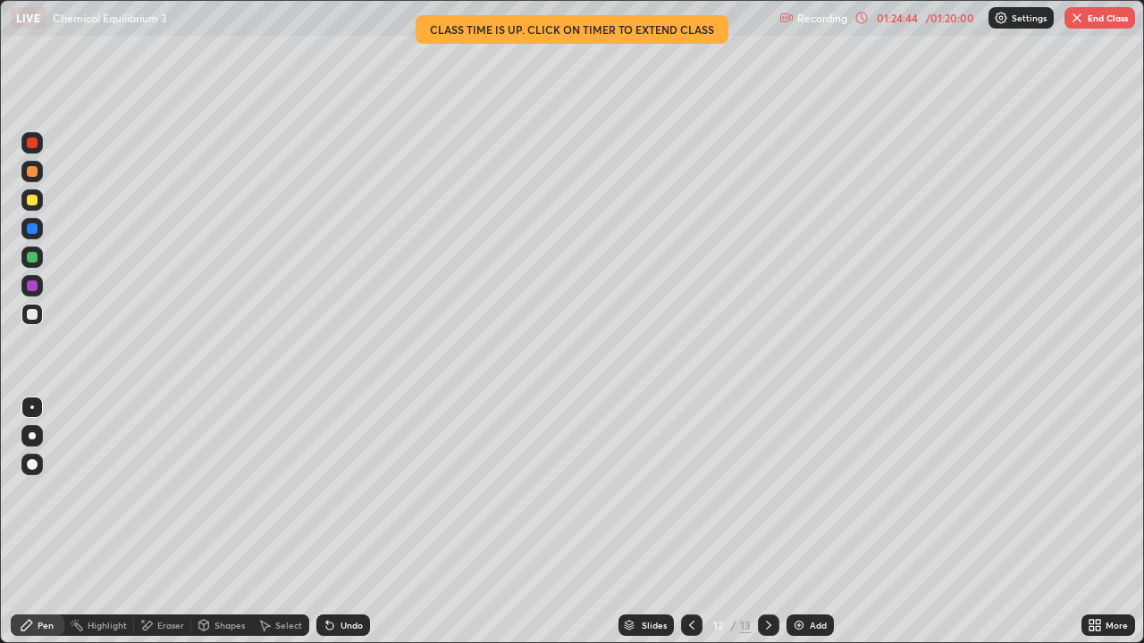
click at [1091, 18] on button "End Class" at bounding box center [1099, 17] width 71 height 21
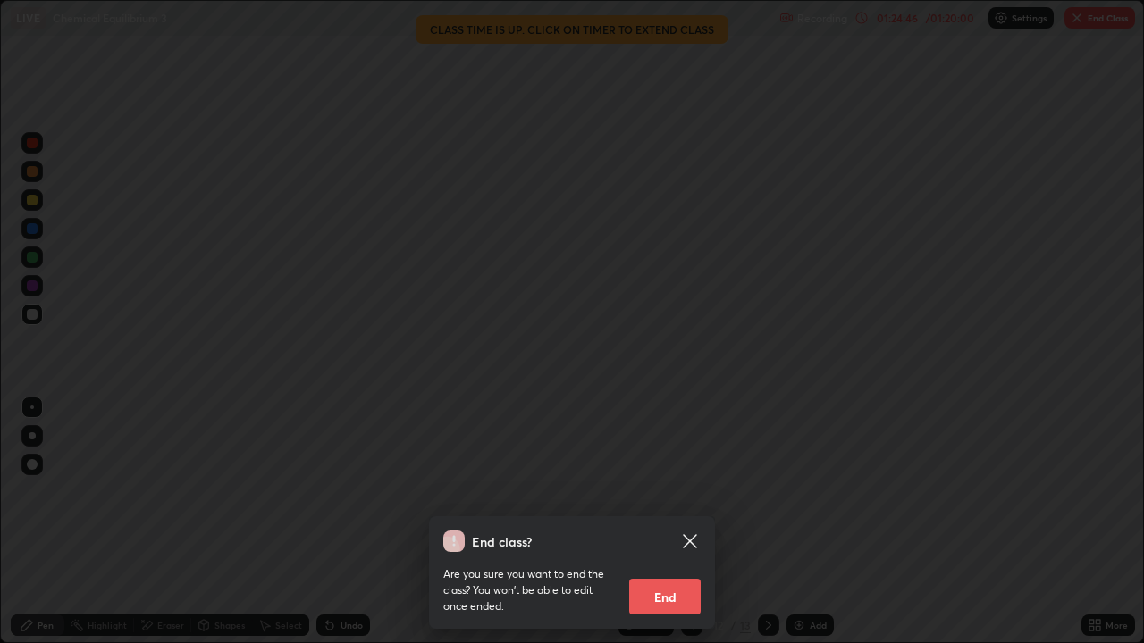
click at [656, 522] on button "End" at bounding box center [664, 597] width 71 height 36
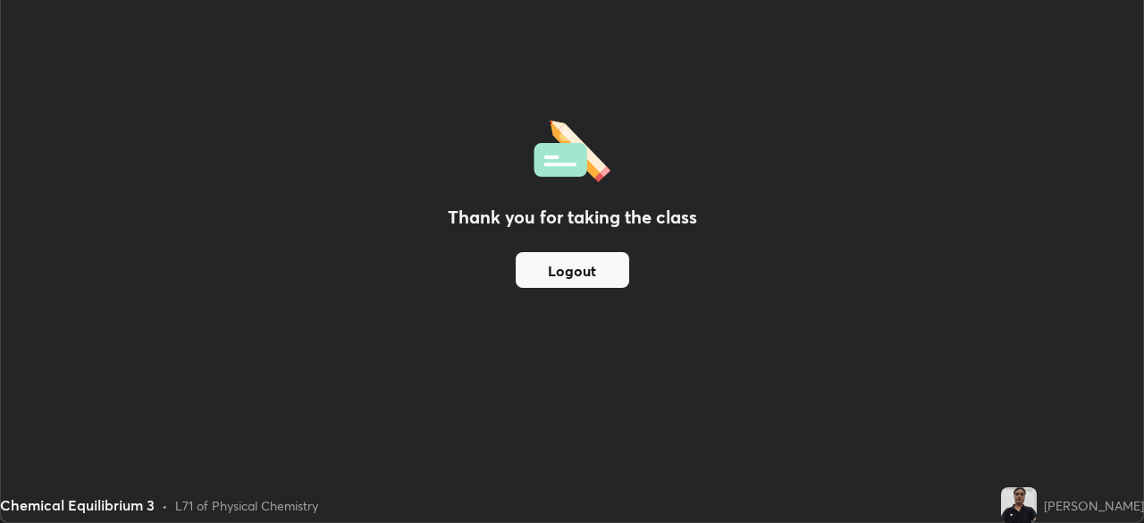
scroll to position [88822, 88201]
